Goal: Task Accomplishment & Management: Manage account settings

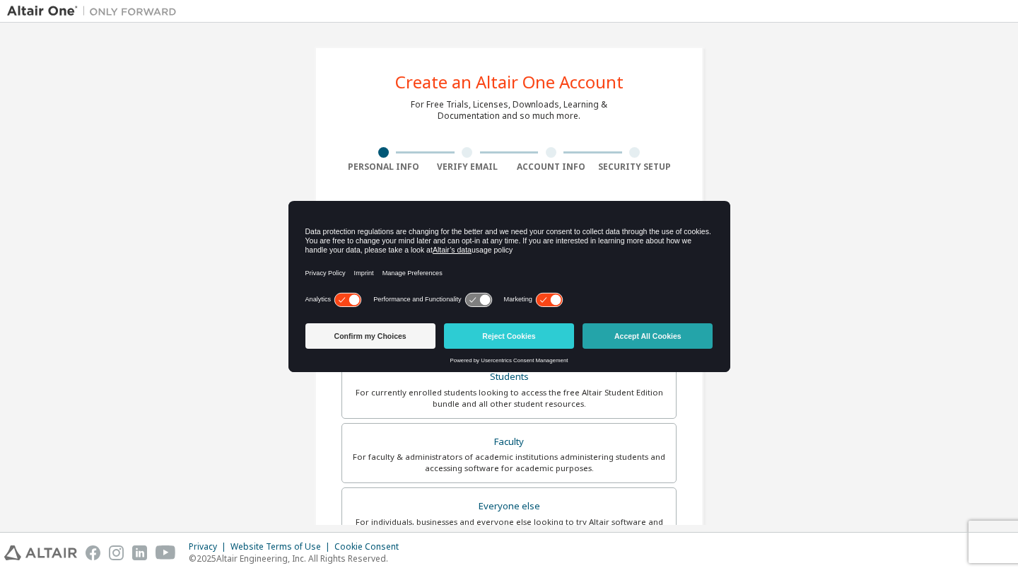
click at [659, 337] on button "Accept All Cookies" at bounding box center [648, 335] width 130 height 25
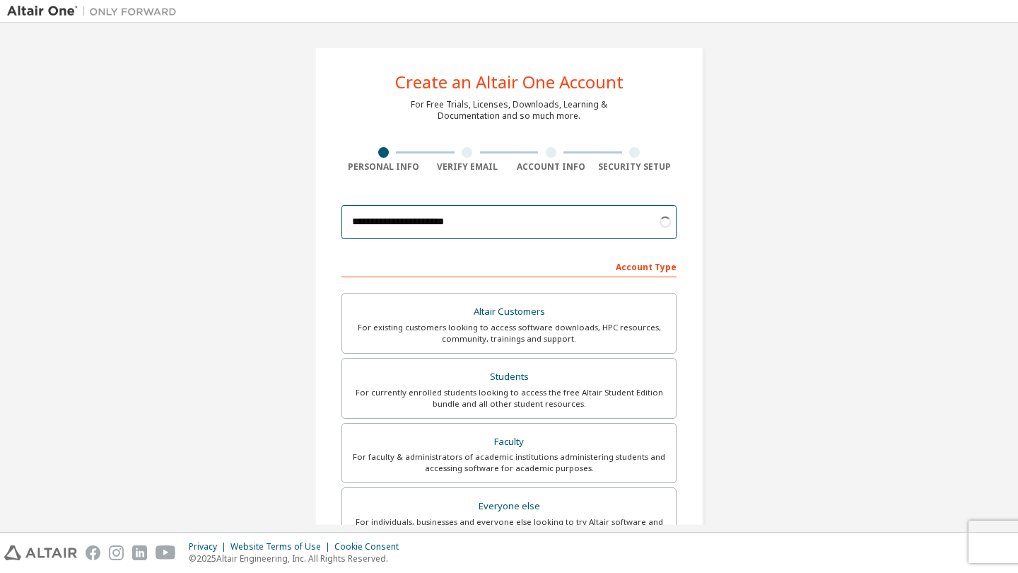
type input "**********"
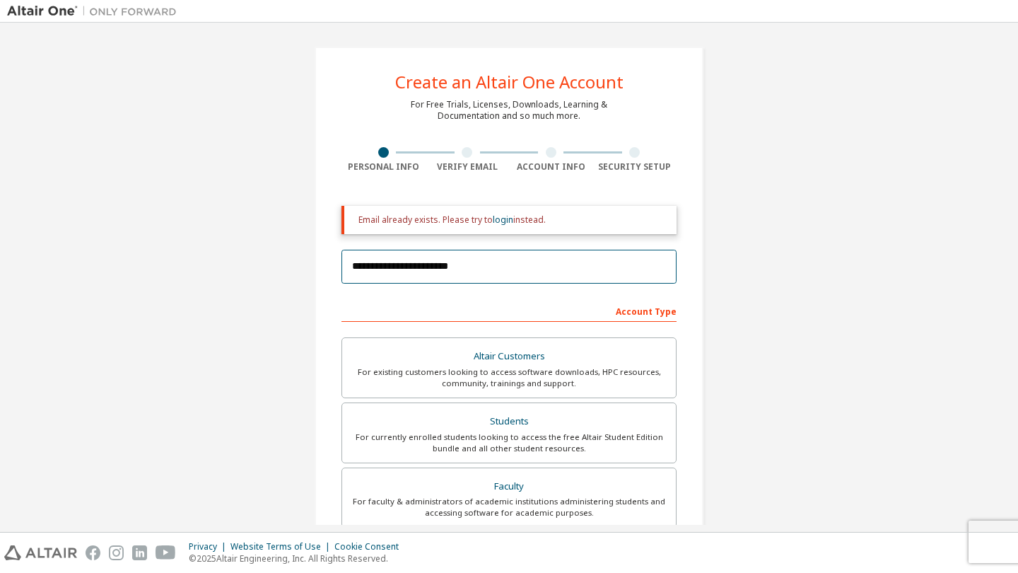
scroll to position [14, 0]
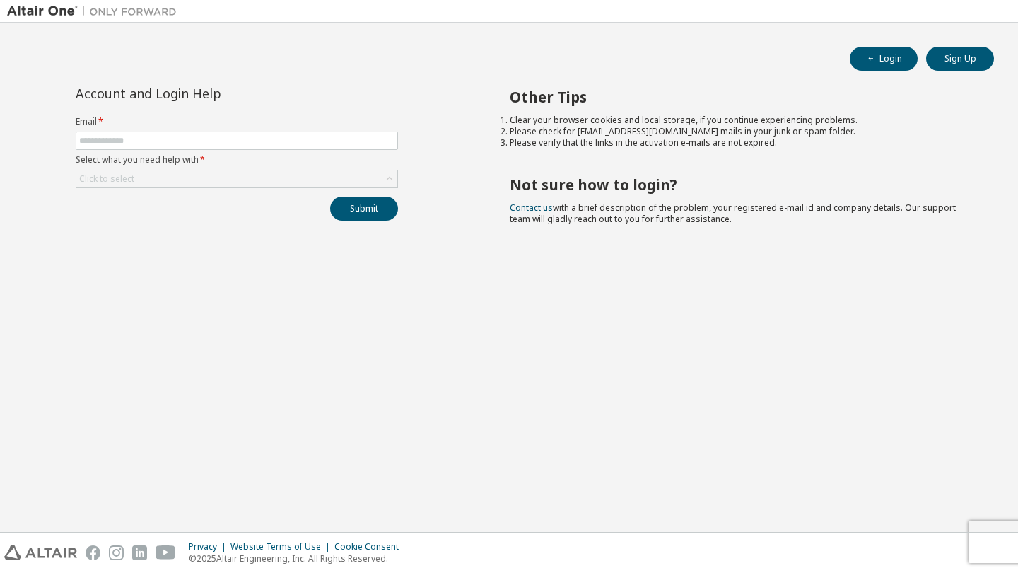
click at [150, 131] on form "Email * Select what you need help with * Click to select" at bounding box center [237, 152] width 322 height 72
click at [156, 139] on input "text" at bounding box center [236, 140] width 315 height 11
type input "**********"
click at [199, 178] on div "Click to select" at bounding box center [236, 178] width 321 height 17
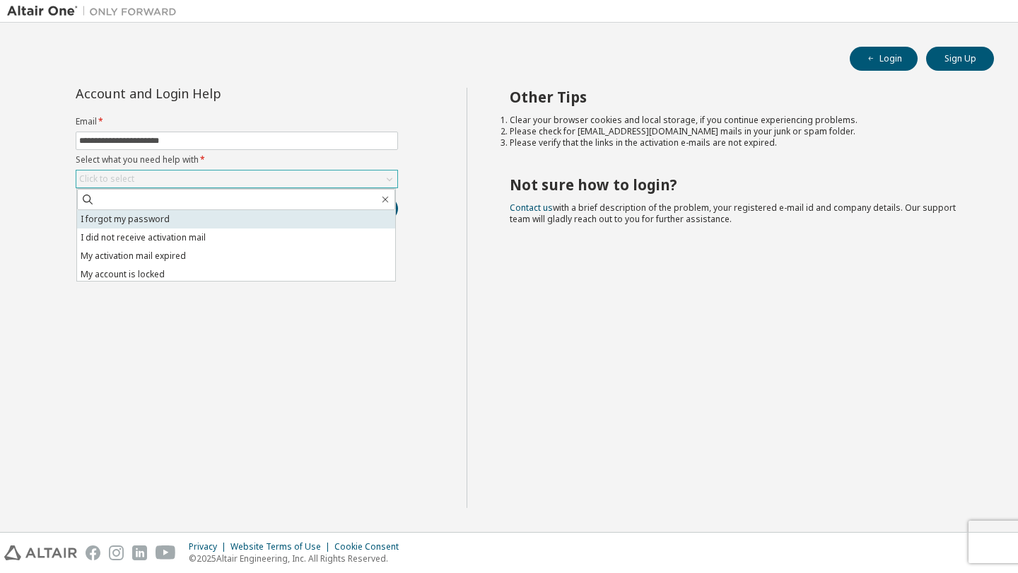
click at [218, 216] on li "I forgot my password" at bounding box center [236, 219] width 318 height 18
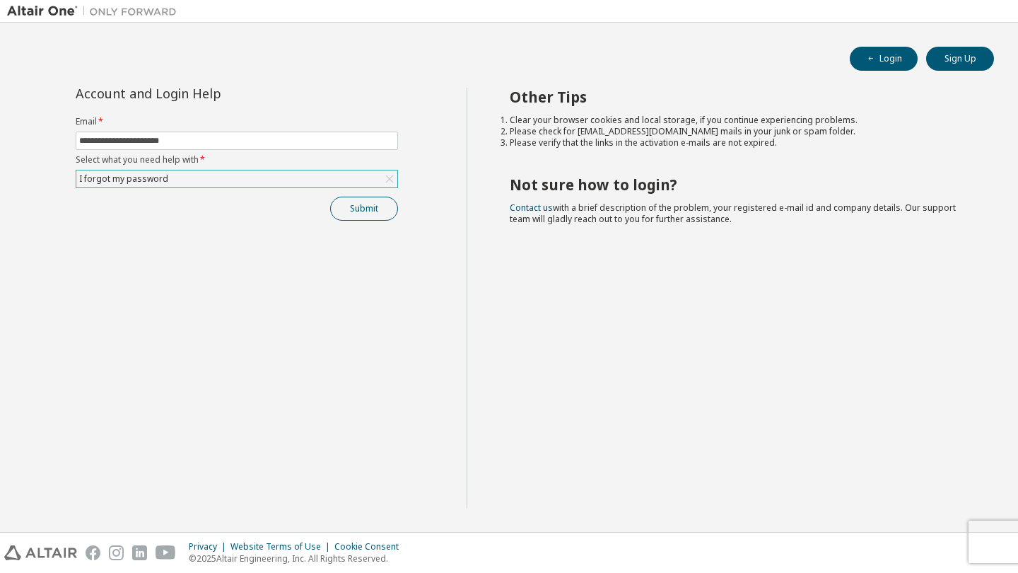
click at [368, 207] on button "Submit" at bounding box center [364, 209] width 68 height 24
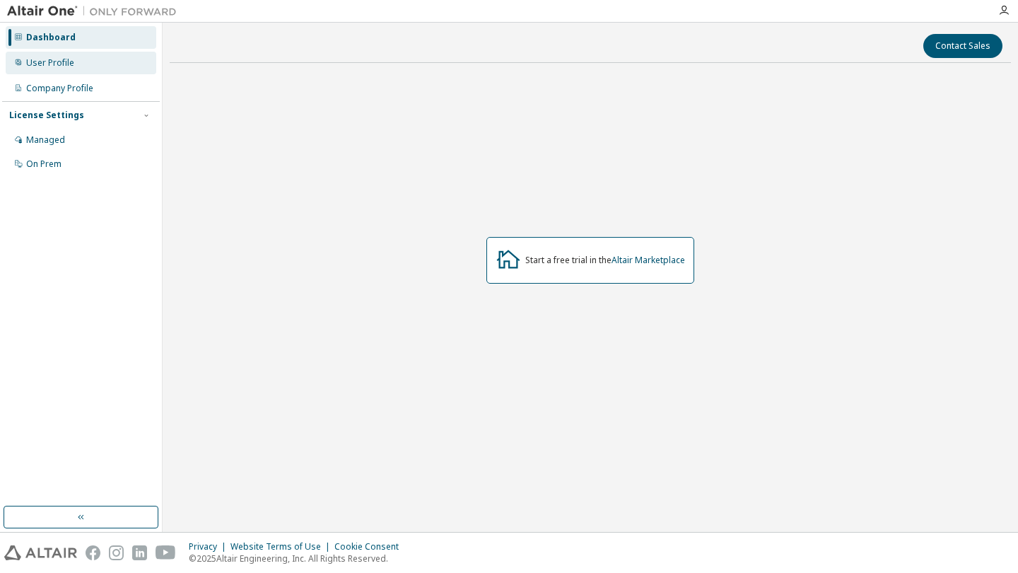
click at [42, 69] on div "User Profile" at bounding box center [81, 63] width 151 height 23
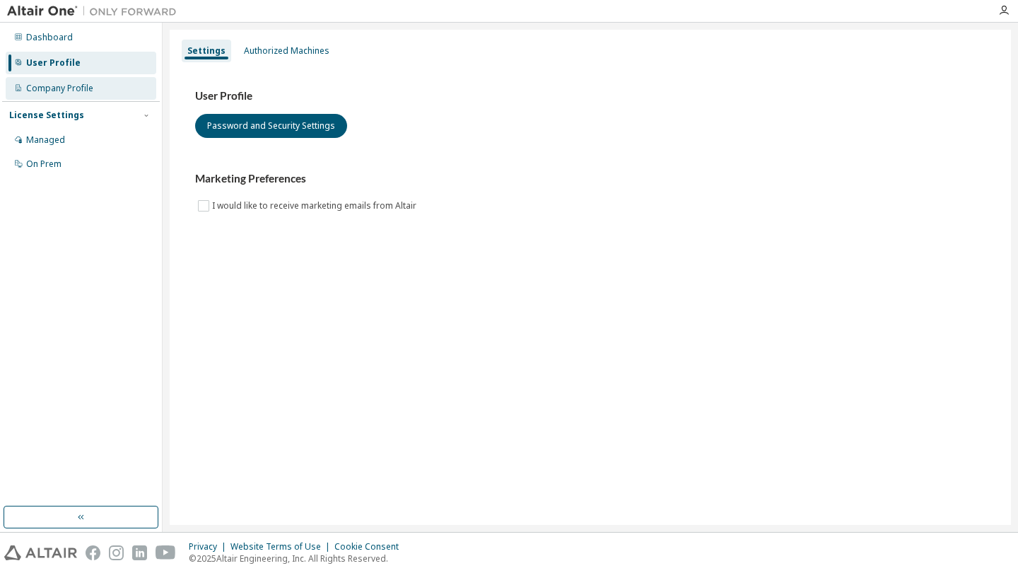
click at [74, 77] on div "Company Profile" at bounding box center [81, 88] width 151 height 23
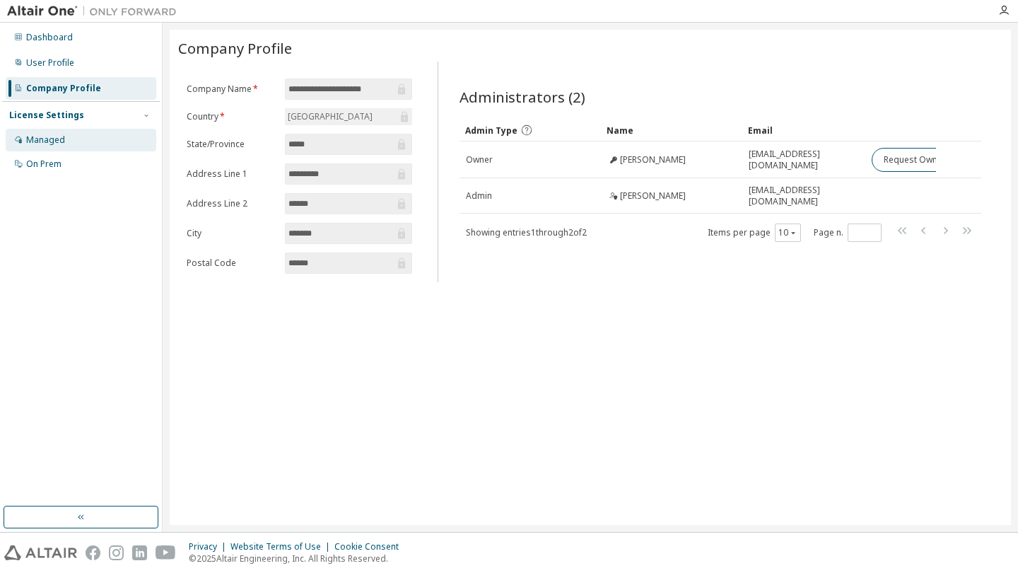
click at [66, 144] on div "Managed" at bounding box center [81, 140] width 151 height 23
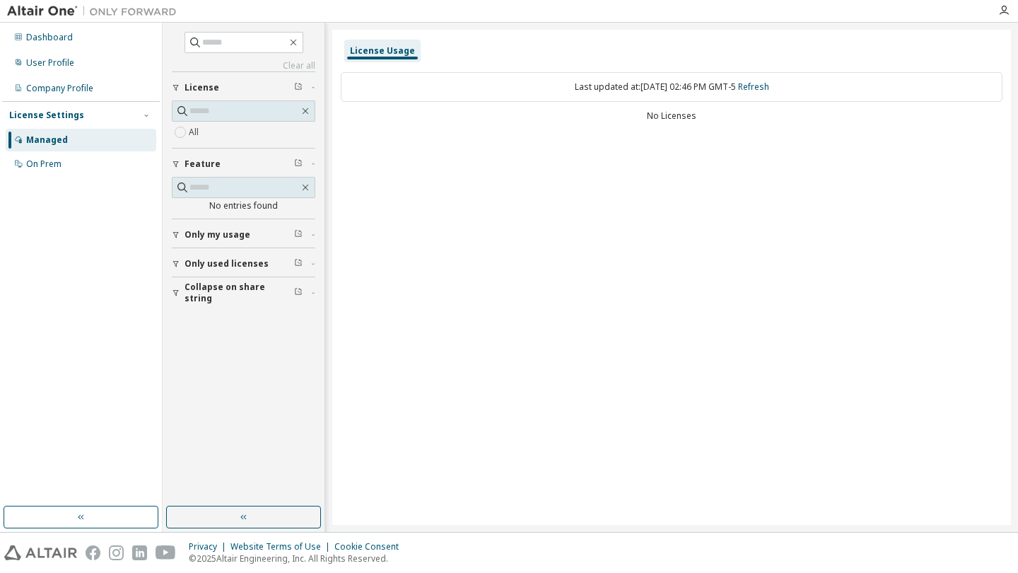
click at [232, 232] on span "Only my usage" at bounding box center [218, 234] width 66 height 11
click at [234, 303] on span "Only used licenses" at bounding box center [227, 304] width 84 height 11
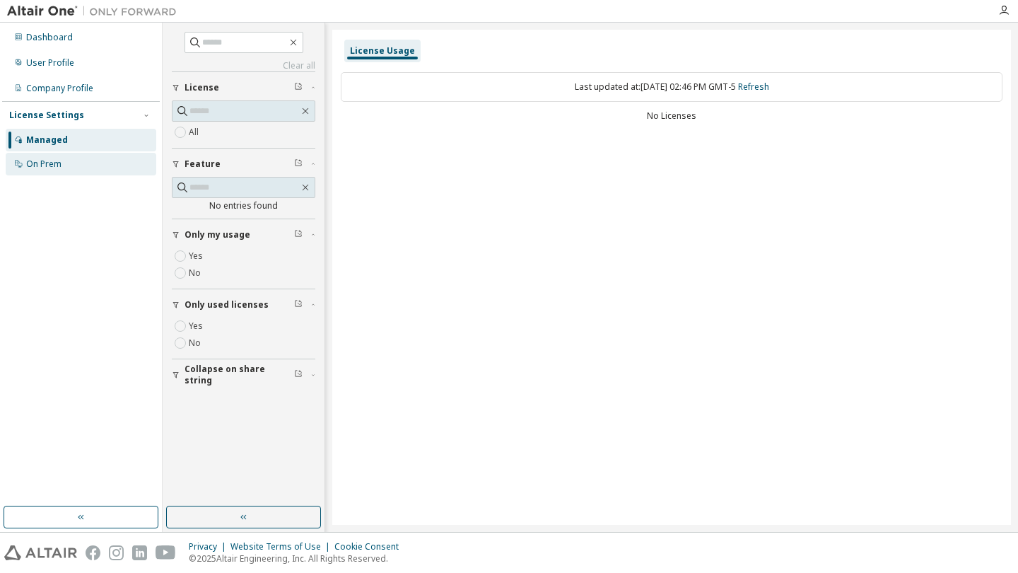
click at [59, 165] on div "On Prem" at bounding box center [43, 163] width 35 height 11
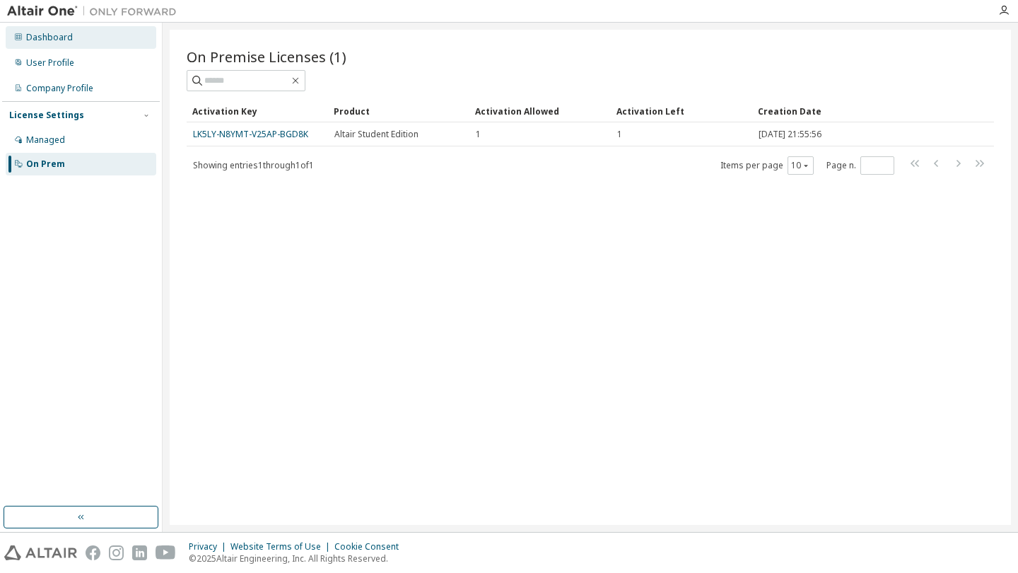
click at [66, 40] on div "Dashboard" at bounding box center [49, 37] width 47 height 11
